Goal: Task Accomplishment & Management: Manage account settings

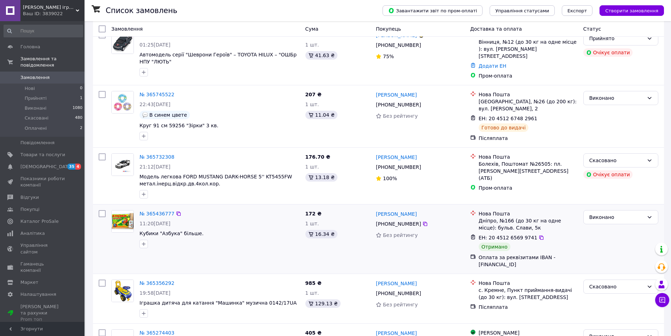
scroll to position [35, 0]
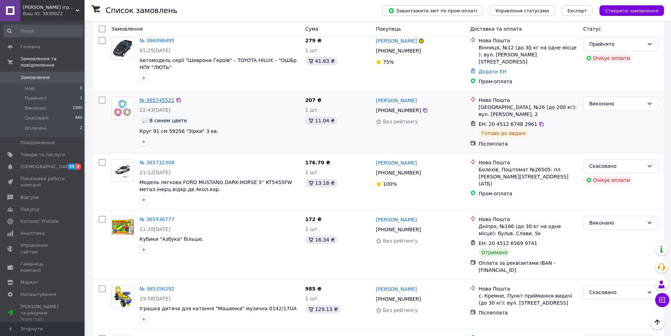
click at [157, 97] on link "№ 365745522" at bounding box center [157, 100] width 35 height 6
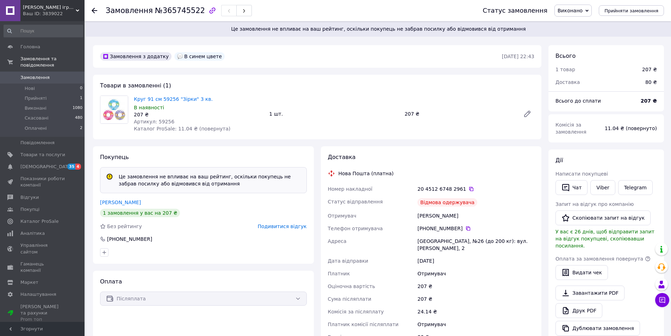
click at [286, 227] on span "Подивитися відгук" at bounding box center [282, 226] width 49 height 6
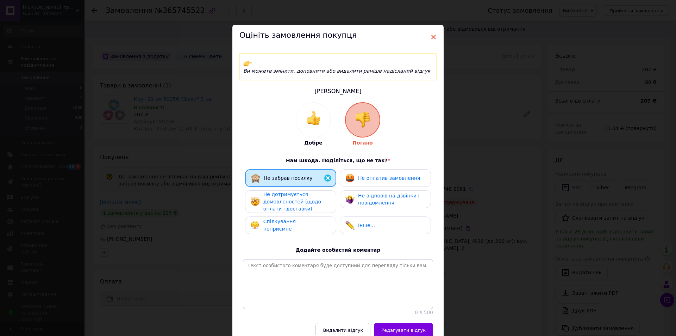
click at [431, 35] on span "×" at bounding box center [434, 37] width 6 height 12
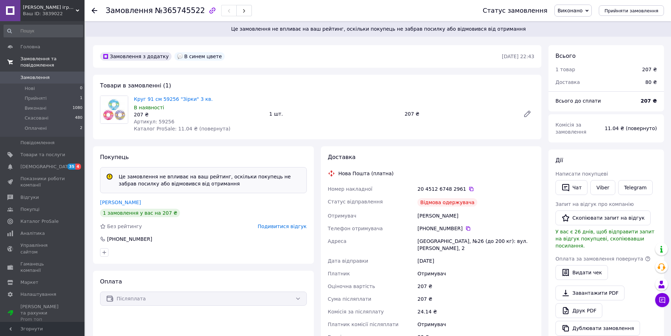
click at [35, 56] on span "Замовлення та повідомлення" at bounding box center [52, 62] width 64 height 13
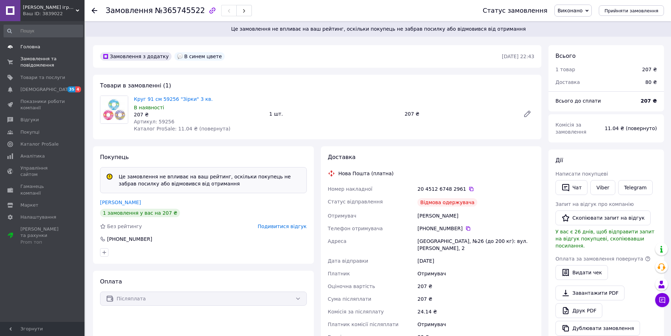
click at [30, 44] on span "Головна" at bounding box center [30, 47] width 20 height 6
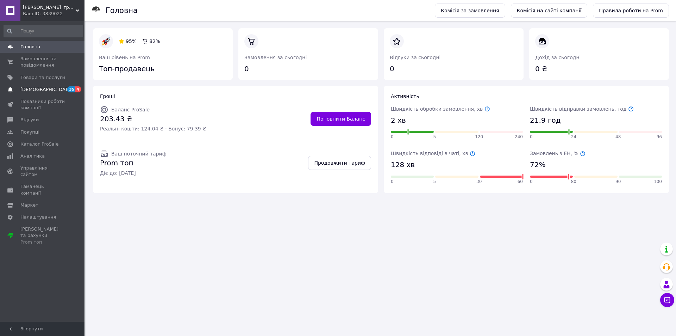
click at [27, 89] on span "[DEMOGRAPHIC_DATA]" at bounding box center [46, 89] width 52 height 6
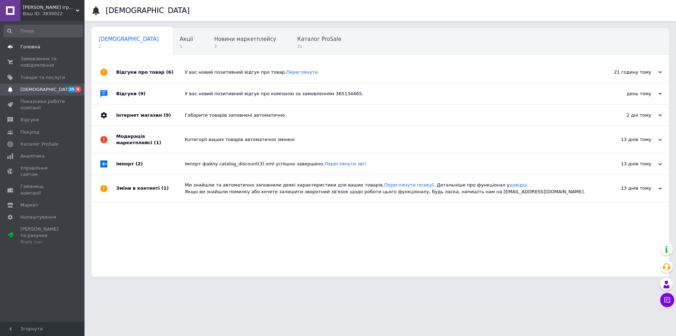
click at [34, 45] on span "Головна" at bounding box center [30, 47] width 20 height 6
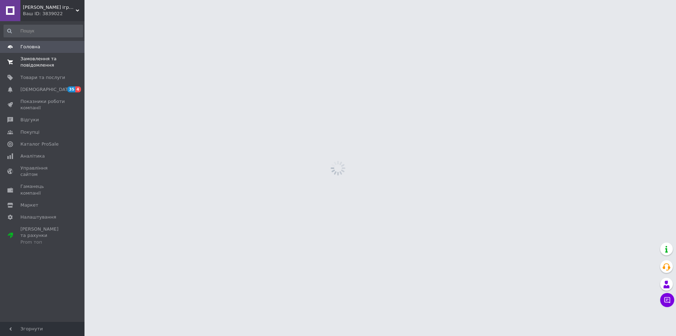
click at [47, 65] on span "Замовлення та повідомлення" at bounding box center [42, 62] width 45 height 13
